Goal: Register for event/course

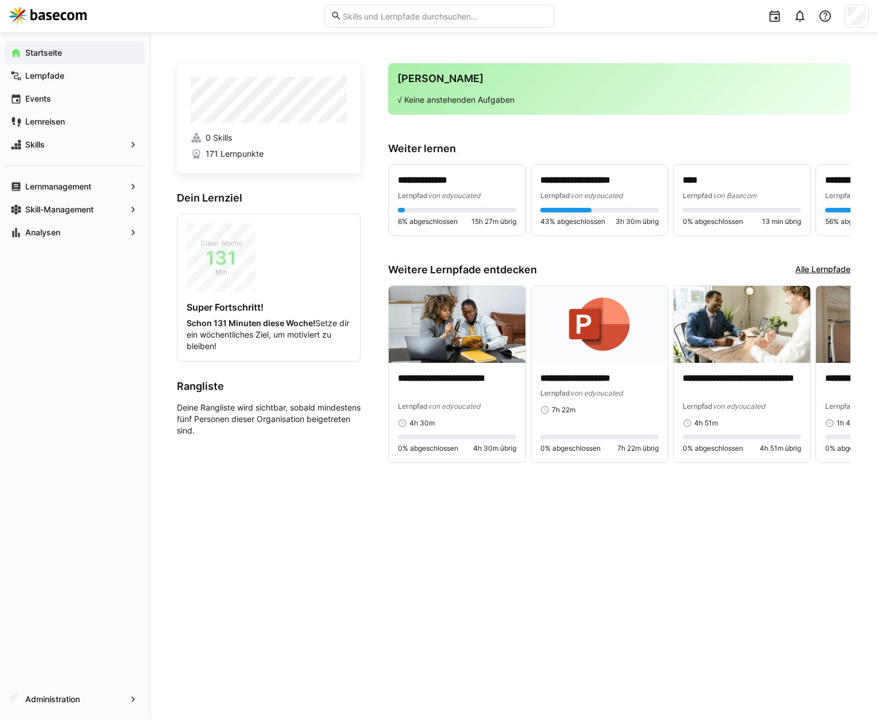
click at [77, 18] on img at bounding box center [48, 16] width 78 height 18
click at [63, 102] on span "Events" at bounding box center [81, 98] width 115 height 11
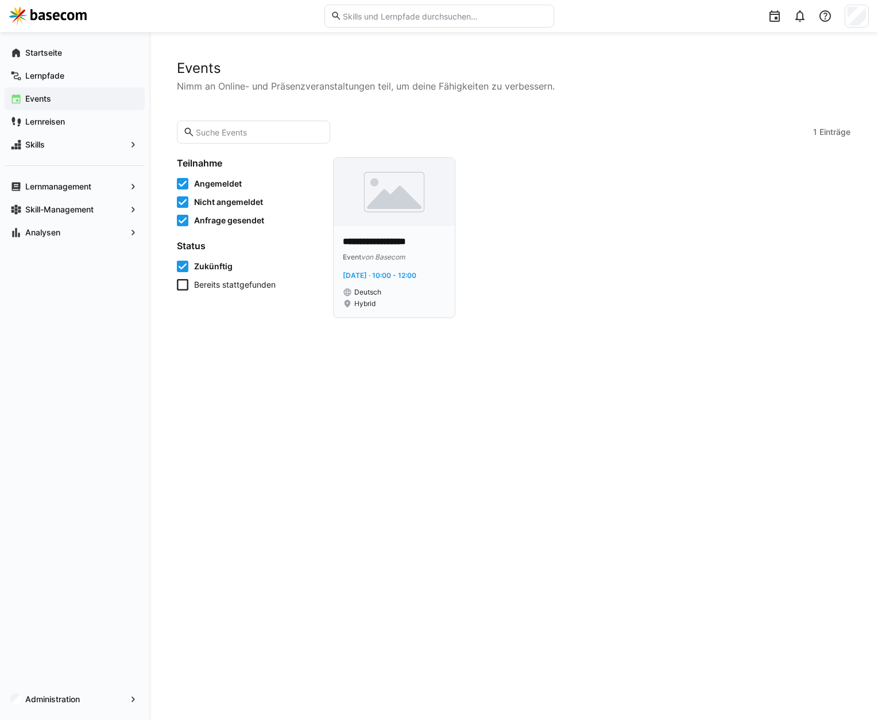
click at [419, 197] on img at bounding box center [394, 192] width 121 height 68
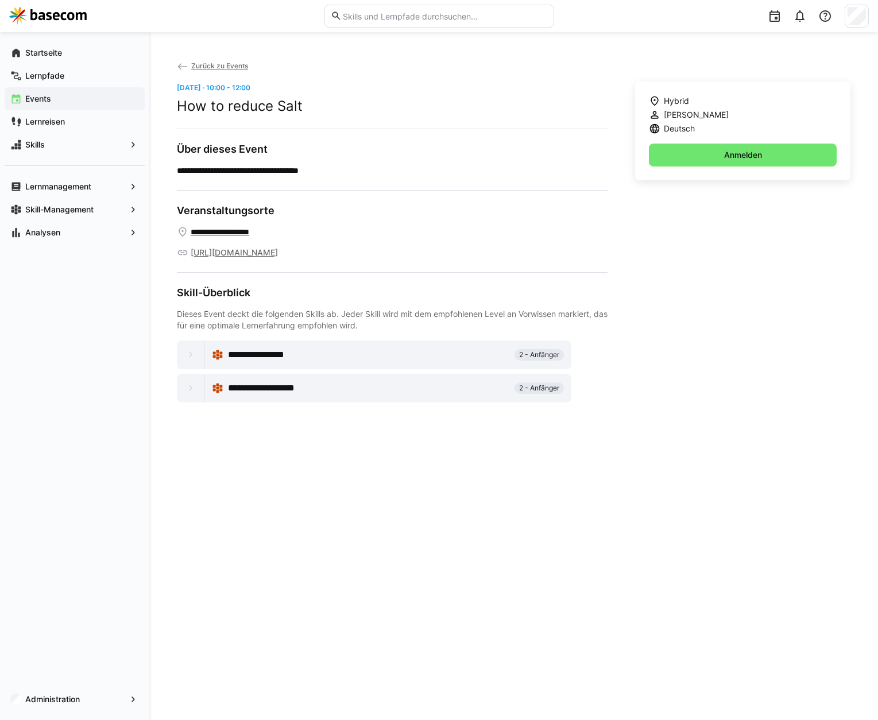
click at [249, 110] on h2 "How to reduce Salt" at bounding box center [392, 106] width 431 height 17
click at [248, 111] on h2 "How to reduce Salt" at bounding box center [392, 106] width 431 height 17
copy h2 "How to reduce Salt"
click at [195, 354] on eds-icon at bounding box center [191, 354] width 11 height 11
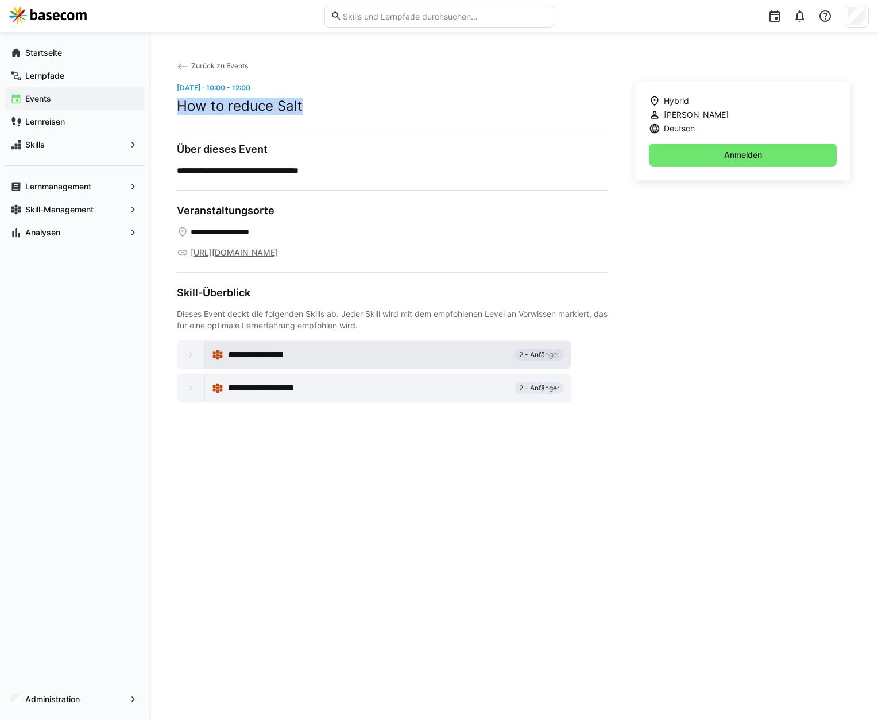
click at [428, 354] on div "**********" at bounding box center [369, 355] width 282 height 14
